Goal: Information Seeking & Learning: Learn about a topic

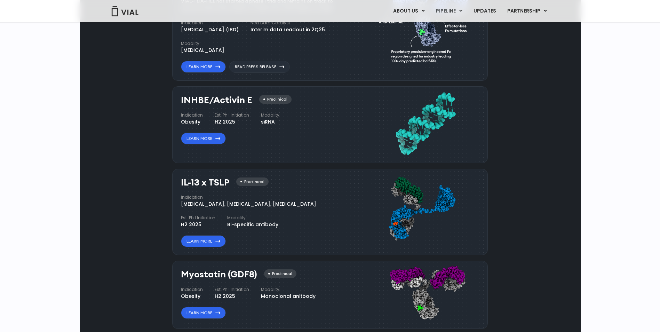
scroll to position [490, 0]
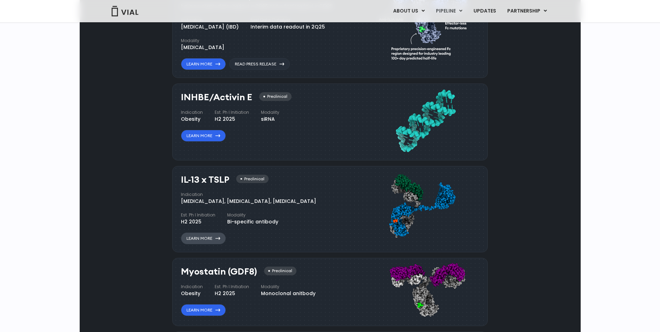
click at [213, 237] on link "Learn More" at bounding box center [203, 239] width 45 height 12
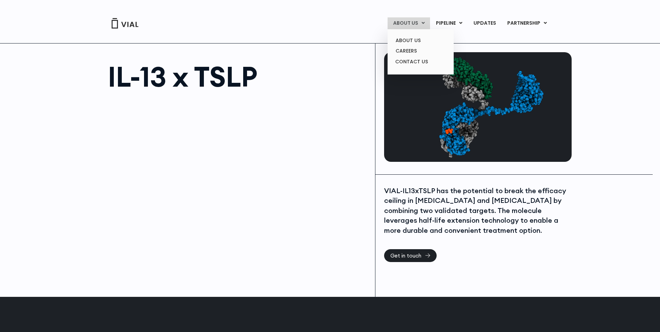
click at [412, 25] on link "ABOUT US" at bounding box center [409, 23] width 42 height 12
click at [407, 37] on link "ABOUT US" at bounding box center [420, 40] width 61 height 11
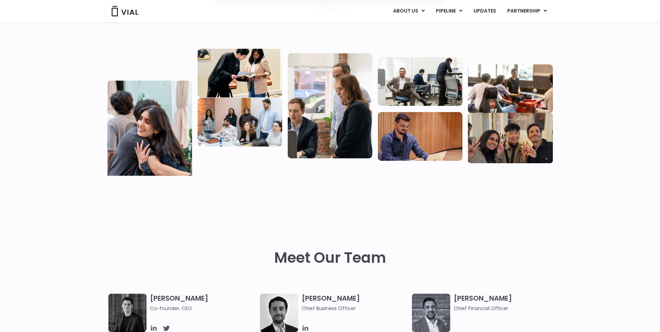
scroll to position [174, 0]
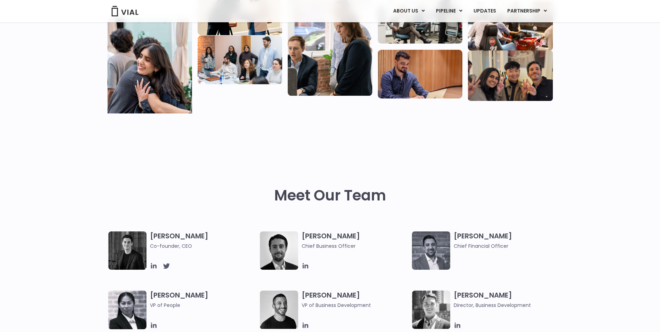
click at [135, 251] on img at bounding box center [127, 250] width 38 height 38
